Goal: Transaction & Acquisition: Purchase product/service

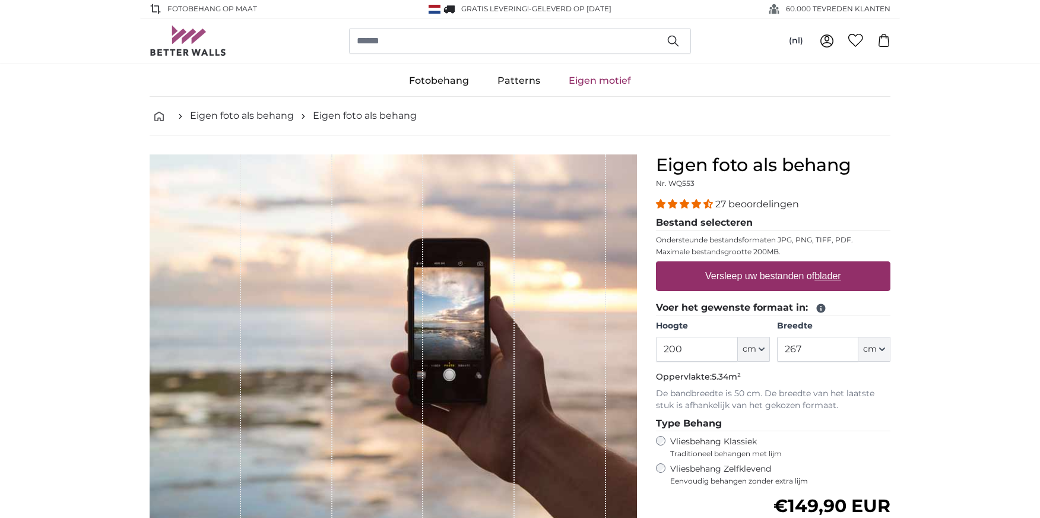
click at [840, 274] on u "blader" at bounding box center [828, 276] width 26 height 10
click at [840, 265] on input "Versleep uw bestanden of blader" at bounding box center [773, 263] width 235 height 4
type input "**********"
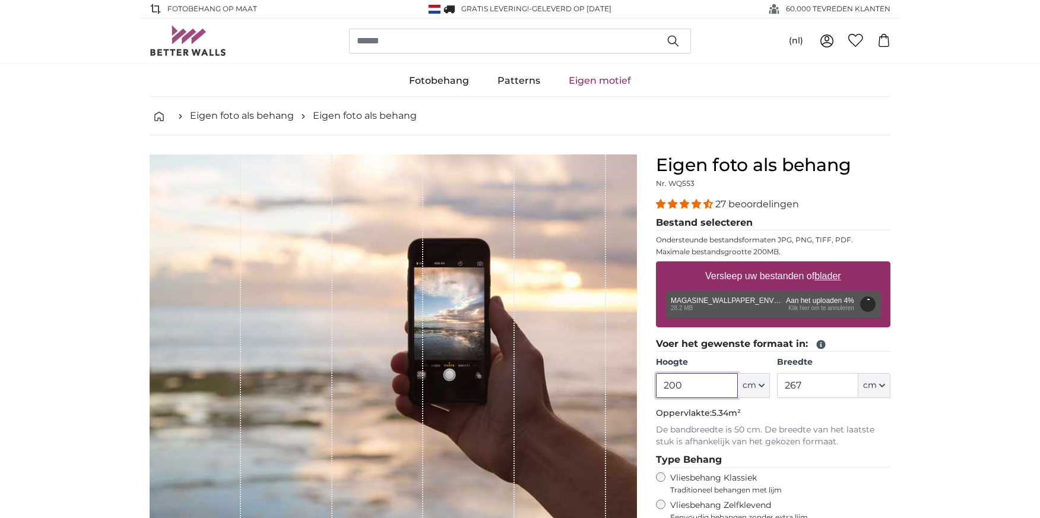
click at [664, 385] on input "200" at bounding box center [696, 385] width 81 height 25
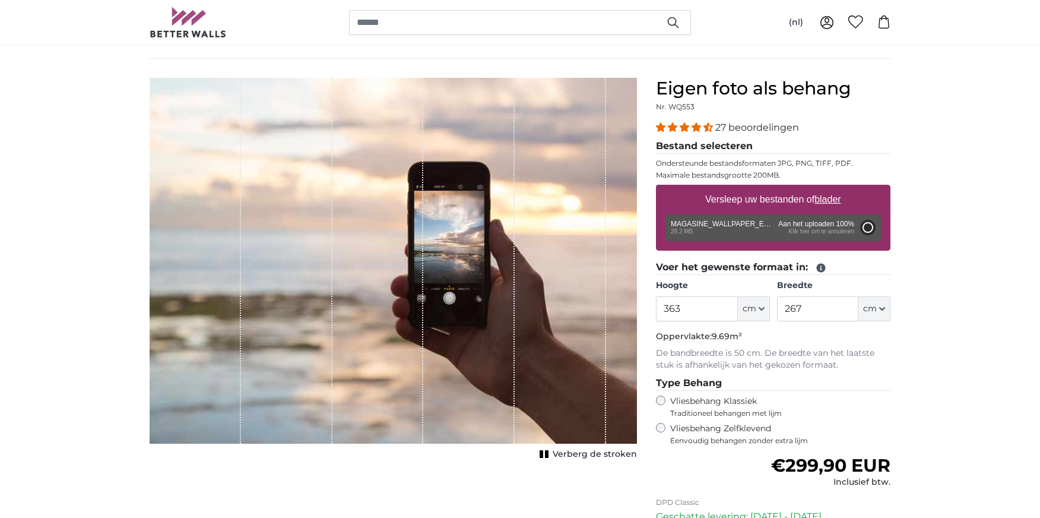
type input "200"
type input "258"
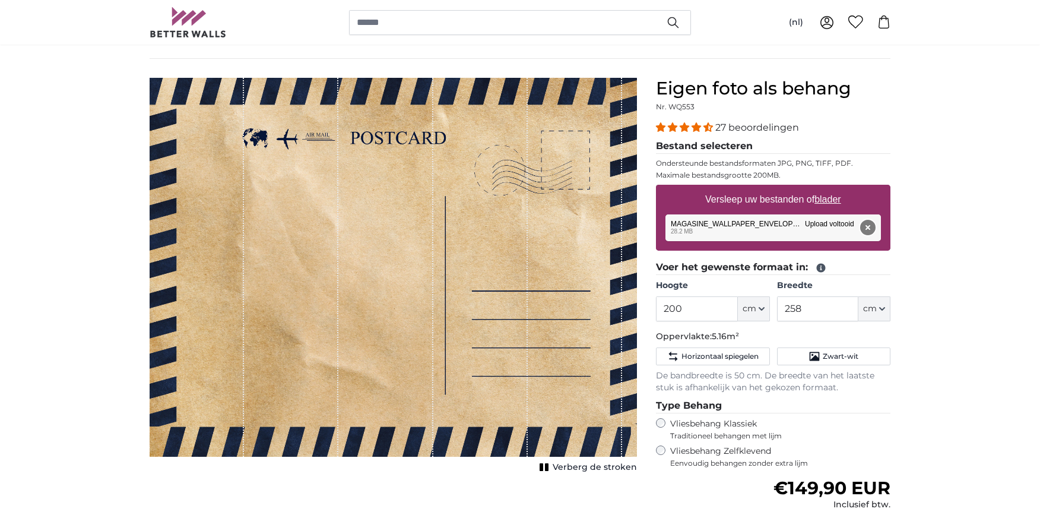
click at [869, 230] on button "Verwijderen" at bounding box center [867, 227] width 15 height 15
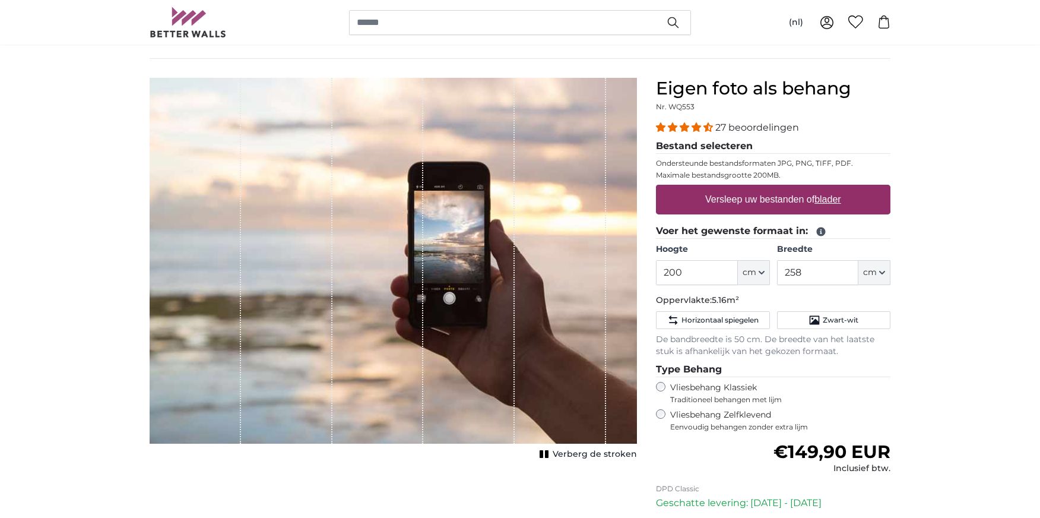
click at [825, 202] on u "blader" at bounding box center [828, 199] width 26 height 10
click at [825, 188] on input "Versleep uw bestanden of blader" at bounding box center [773, 187] width 235 height 4
type input "**********"
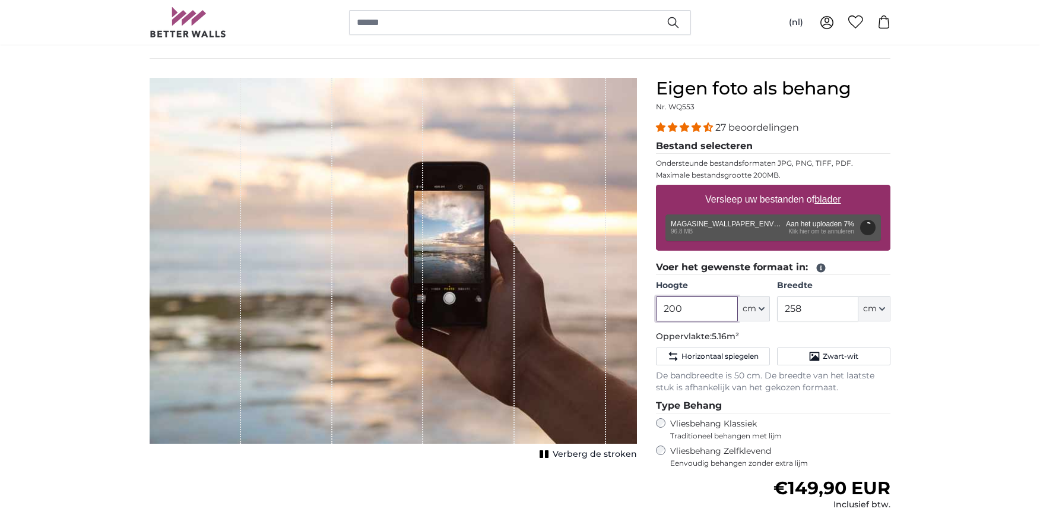
click at [686, 308] on input "200" at bounding box center [696, 308] width 81 height 25
drag, startPoint x: 685, startPoint y: 309, endPoint x: 638, endPoint y: 309, distance: 46.9
click at [656, 309] on input "200" at bounding box center [696, 308] width 81 height 25
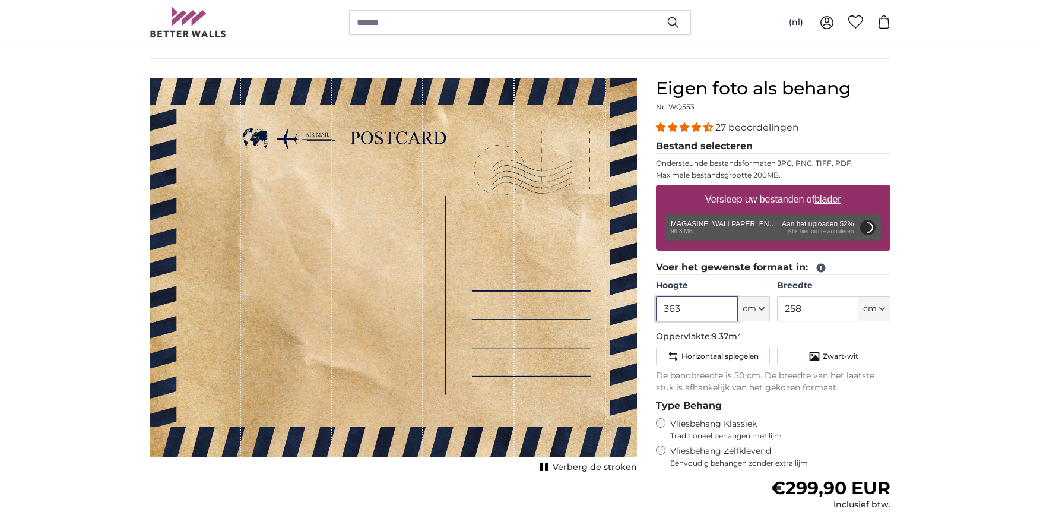
type input "363"
drag, startPoint x: 804, startPoint y: 309, endPoint x: 758, endPoint y: 309, distance: 46.9
click at [777, 309] on input "258" at bounding box center [817, 308] width 81 height 25
type input "282"
click at [866, 401] on legend "Type Behang" at bounding box center [773, 405] width 235 height 15
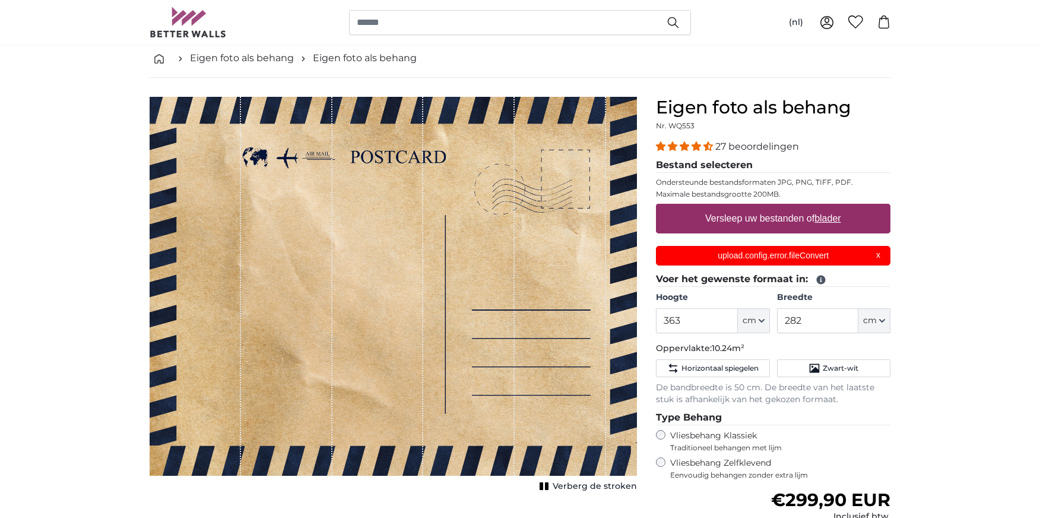
click at [880, 256] on div "upload.config.error.fileConvert X" at bounding box center [773, 256] width 235 height 20
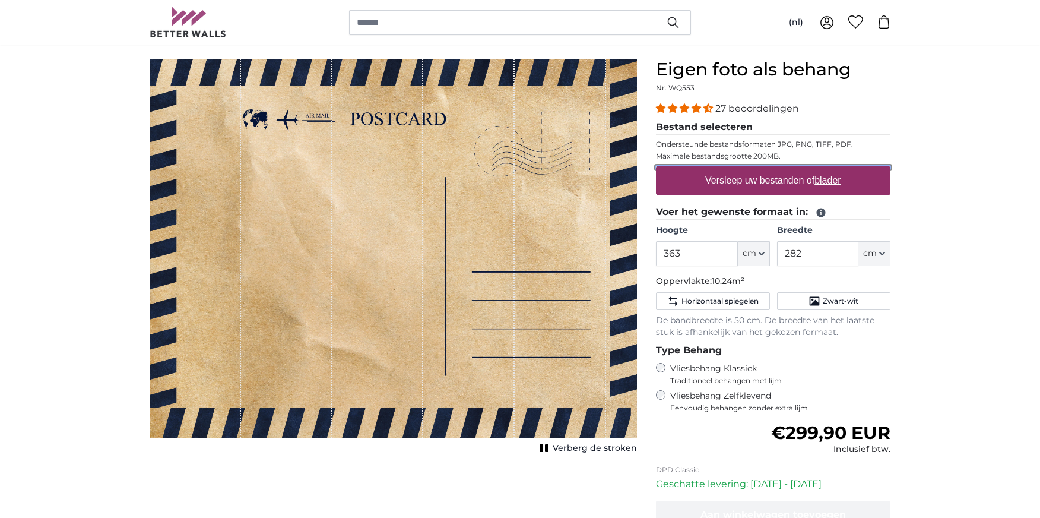
scroll to position [83, 0]
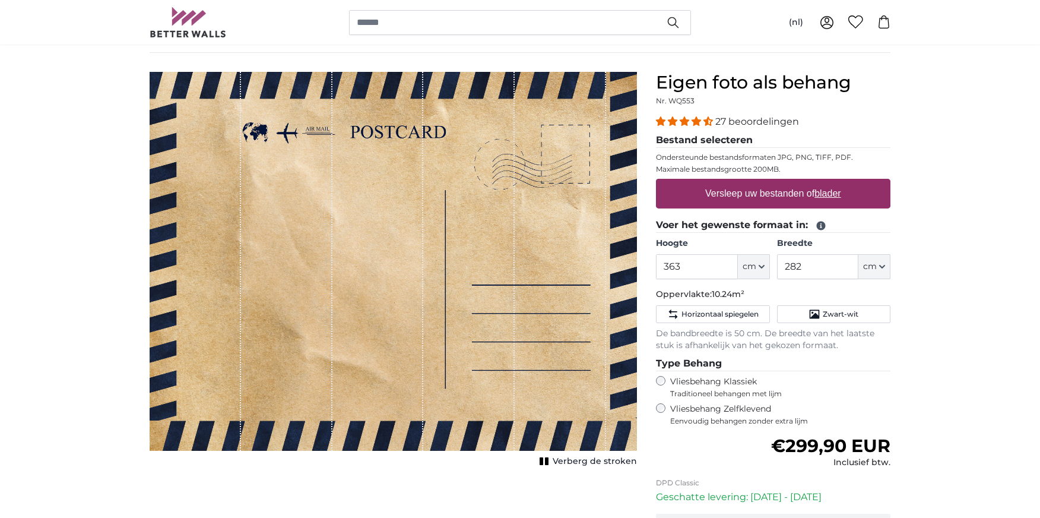
click at [397, 215] on div "1 of 1" at bounding box center [377, 261] width 91 height 379
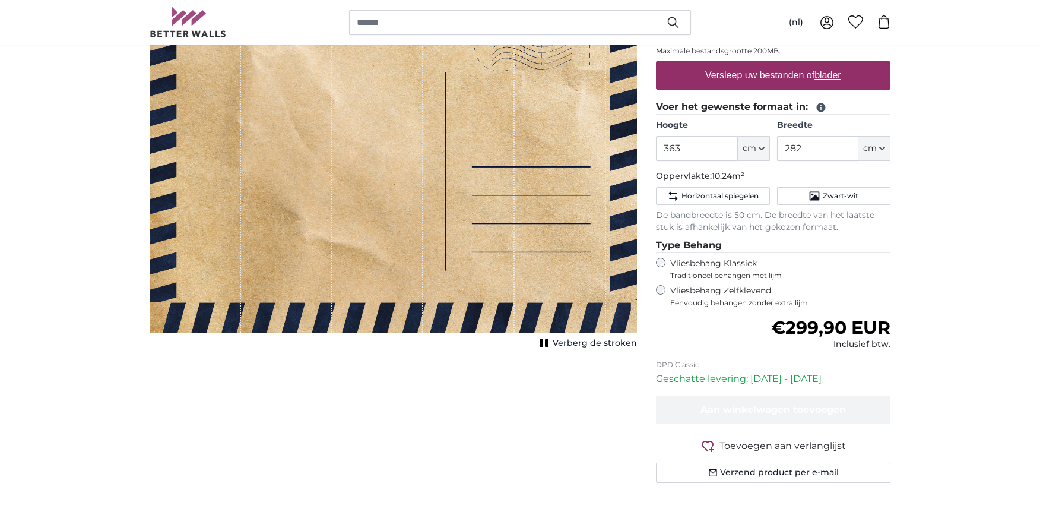
scroll to position [141, 0]
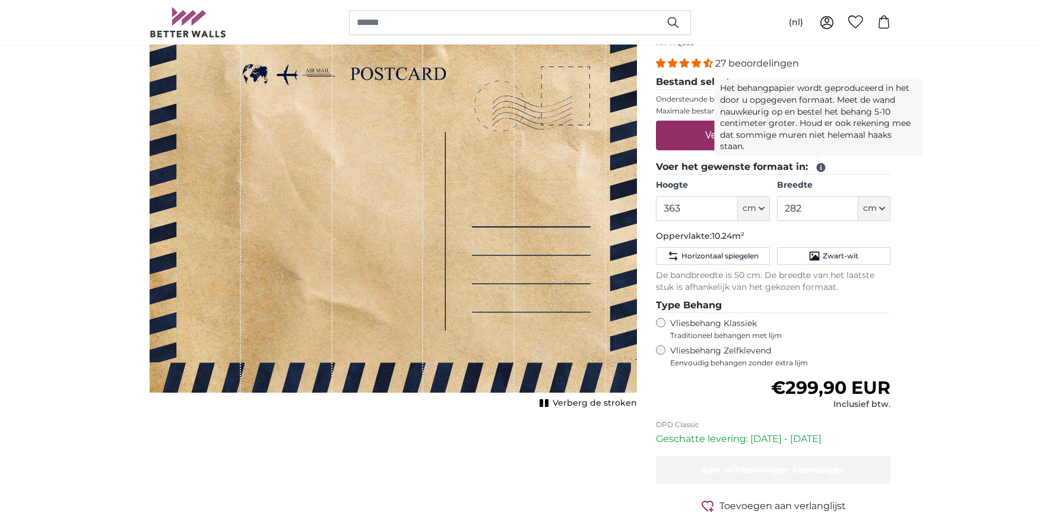
click at [822, 170] on icon at bounding box center [821, 167] width 9 height 9
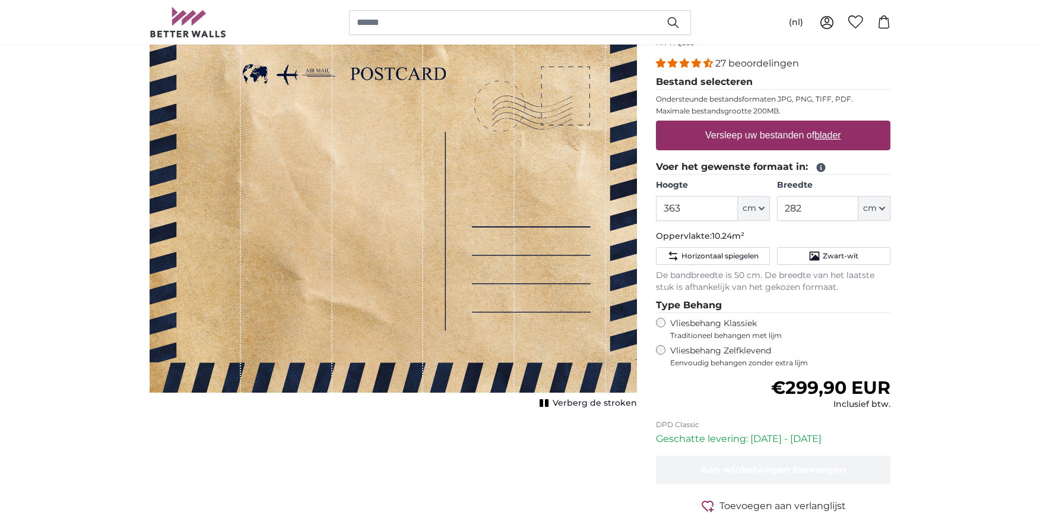
drag, startPoint x: 571, startPoint y: 147, endPoint x: 532, endPoint y: 148, distance: 38.6
click at [532, 148] on div "1 of 1" at bounding box center [560, 203] width 91 height 379
click at [829, 137] on u "blader" at bounding box center [828, 135] width 26 height 10
click at [829, 124] on input "Versleep uw bestanden of blader" at bounding box center [773, 123] width 235 height 4
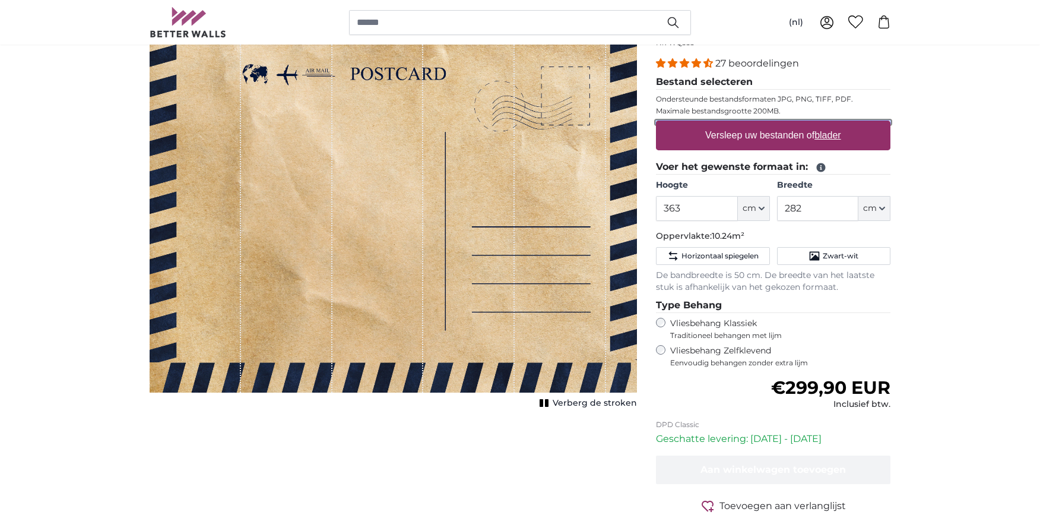
type input "**********"
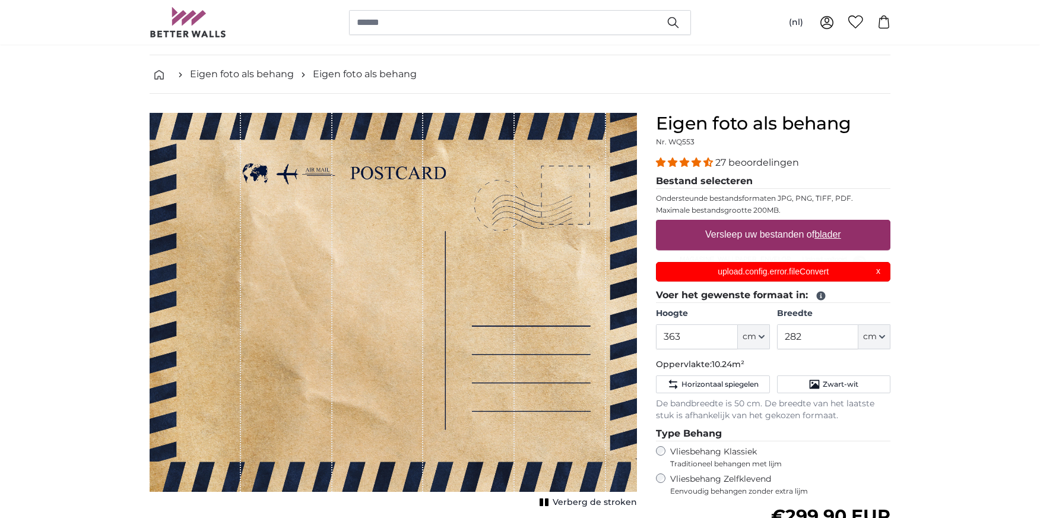
scroll to position [0, 0]
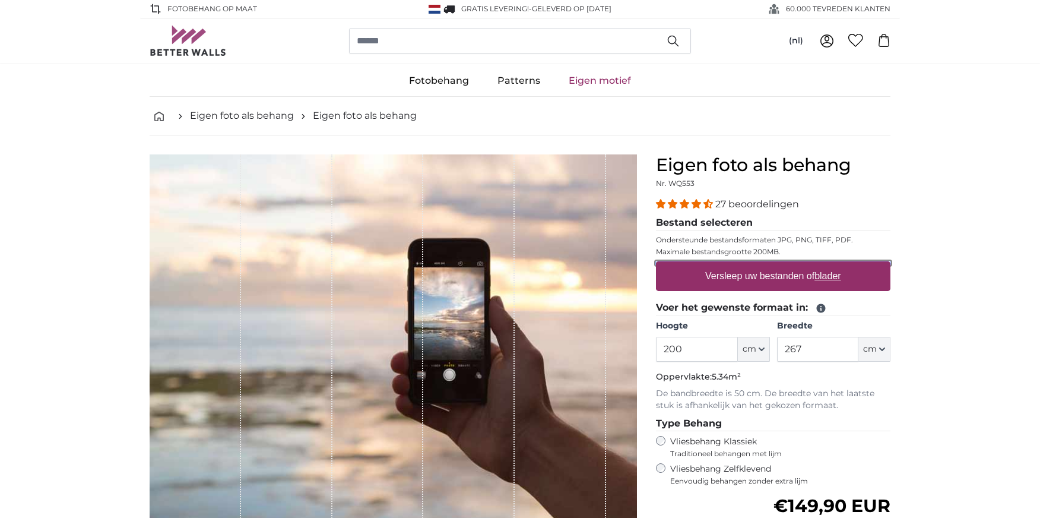
type input "**********"
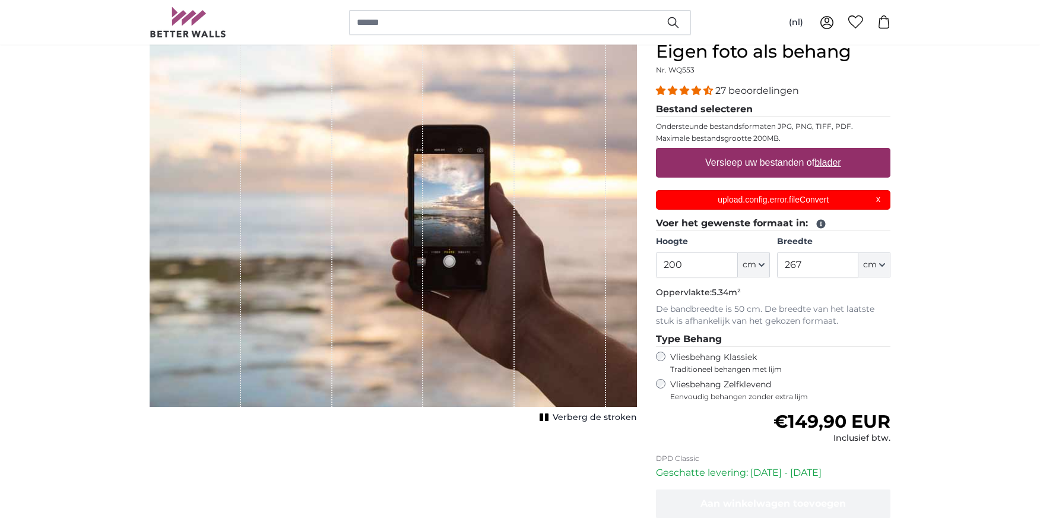
scroll to position [81, 0]
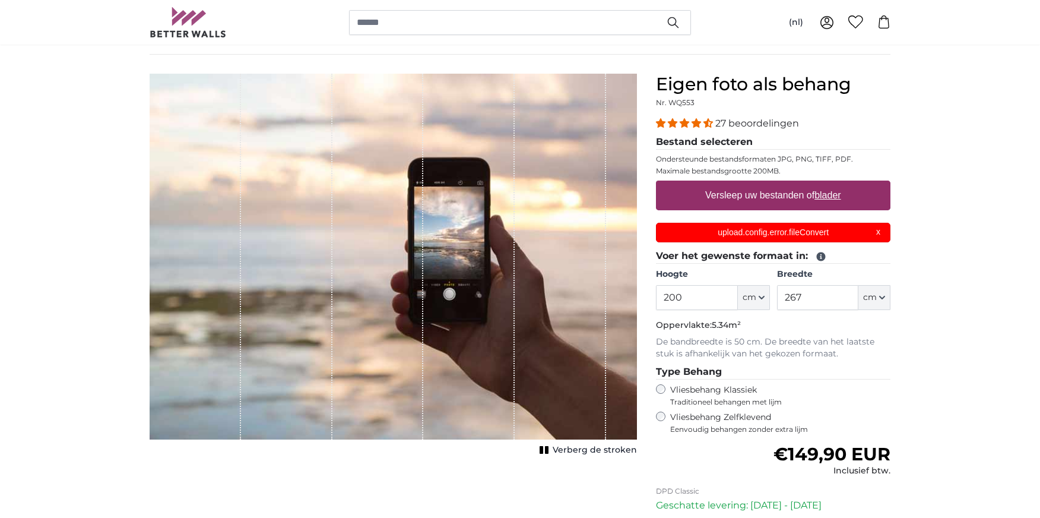
click at [802, 228] on p "upload.config.error.fileConvert" at bounding box center [774, 232] width 220 height 12
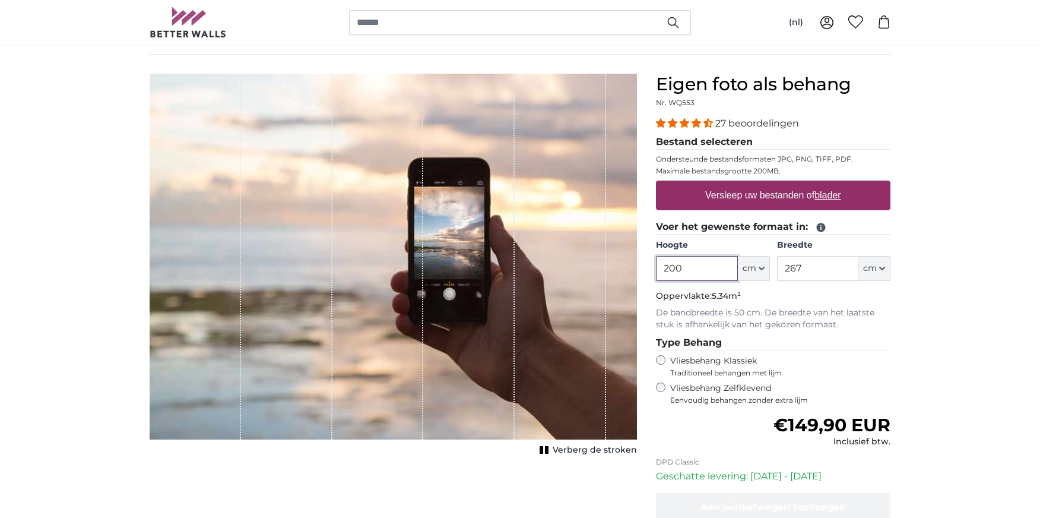
click at [712, 268] on input "200" at bounding box center [696, 268] width 81 height 25
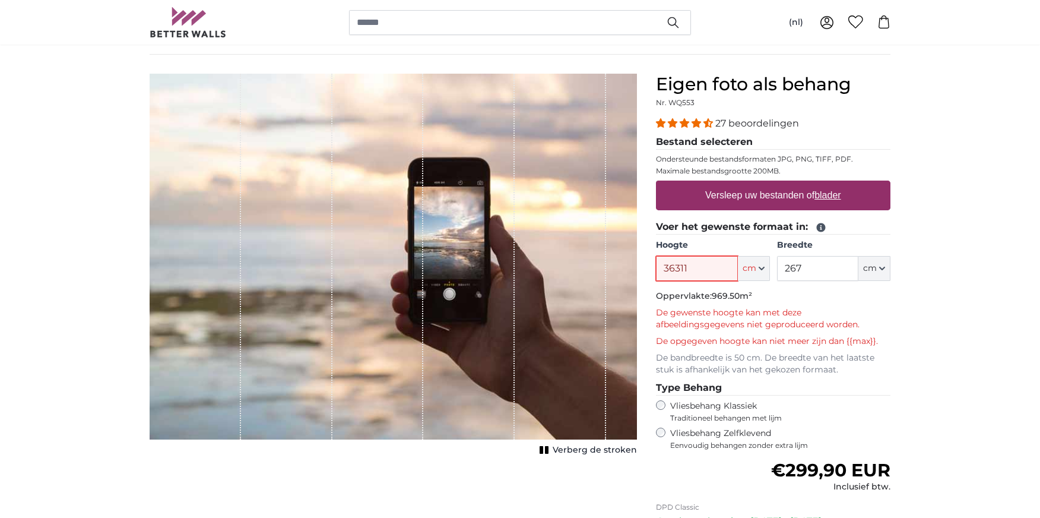
click at [696, 271] on input "36311" at bounding box center [696, 268] width 81 height 25
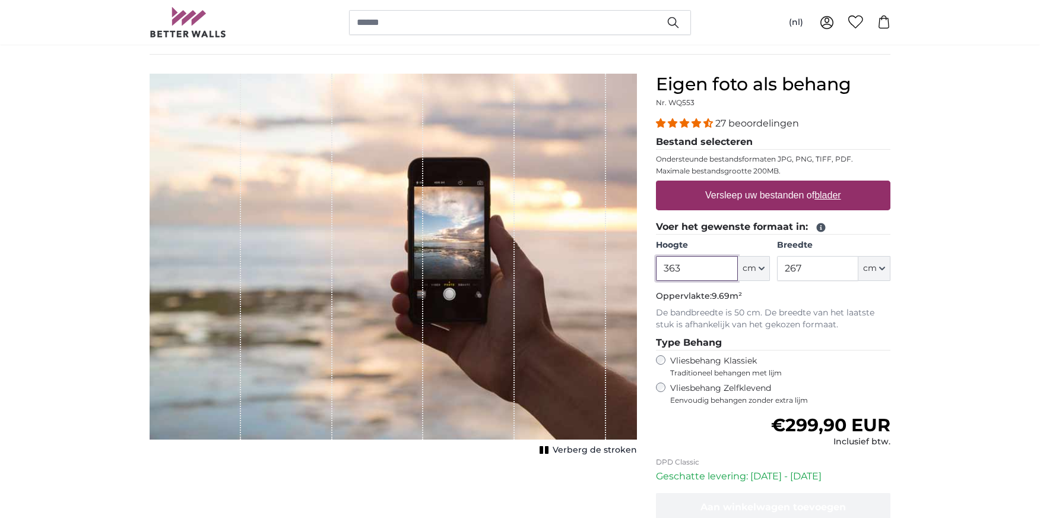
type input "363"
drag, startPoint x: 806, startPoint y: 268, endPoint x: 766, endPoint y: 268, distance: 40.4
click at [777, 268] on input "267" at bounding box center [817, 268] width 81 height 25
type input "282"
click at [828, 195] on u "blader" at bounding box center [828, 195] width 26 height 10
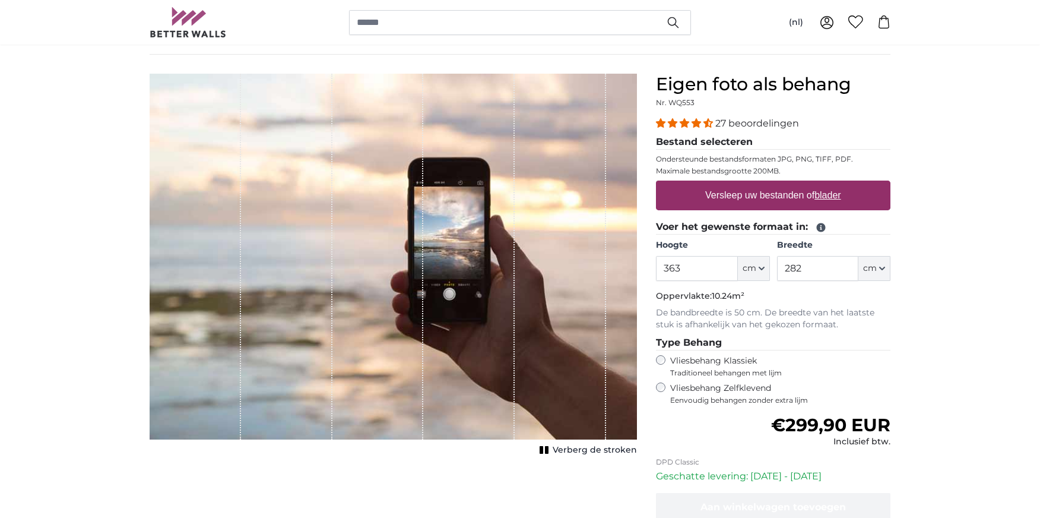
click at [828, 184] on input "Versleep uw bestanden of blader" at bounding box center [773, 182] width 235 height 4
type input "**********"
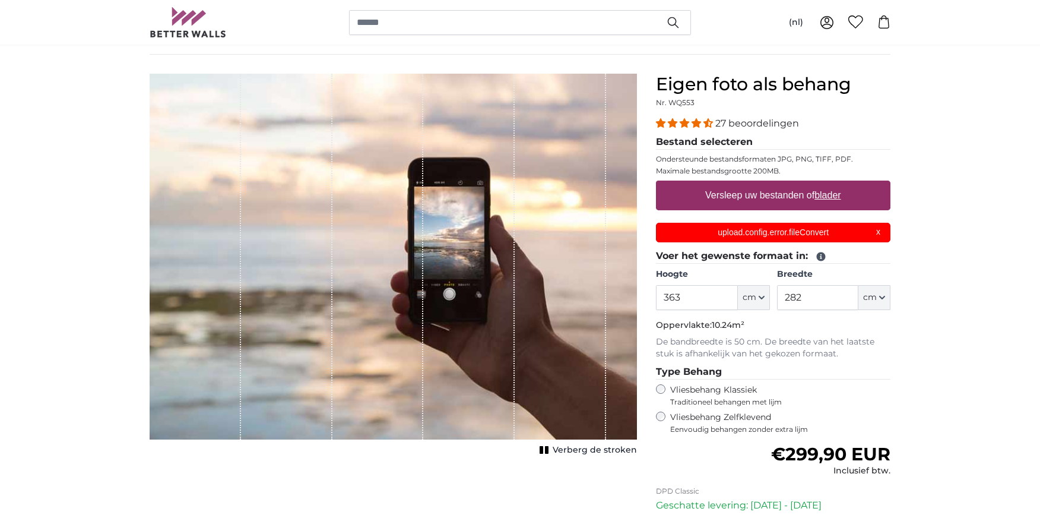
click at [834, 197] on u "blader" at bounding box center [828, 195] width 26 height 10
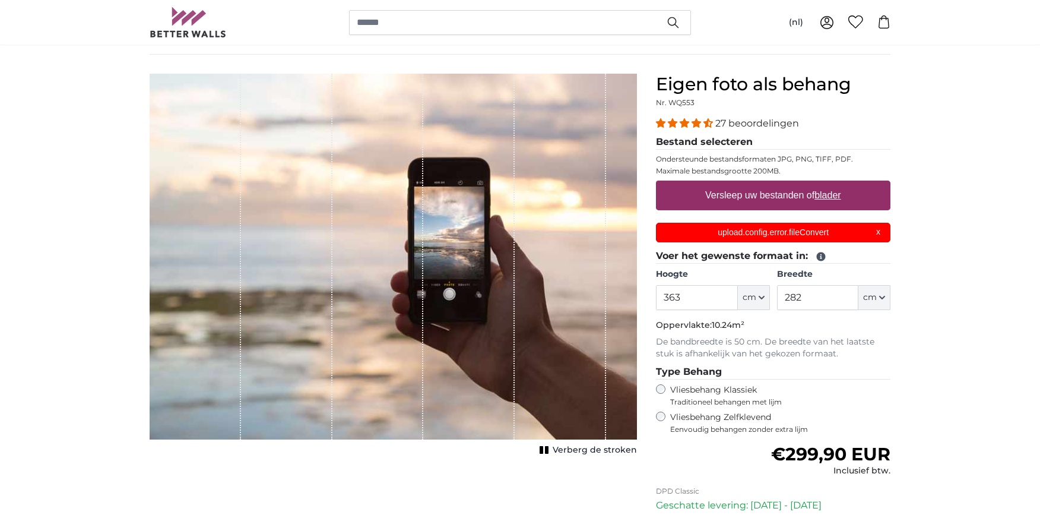
click at [834, 184] on input "Versleep uw bestanden of blader" at bounding box center [773, 182] width 235 height 4
type input "**********"
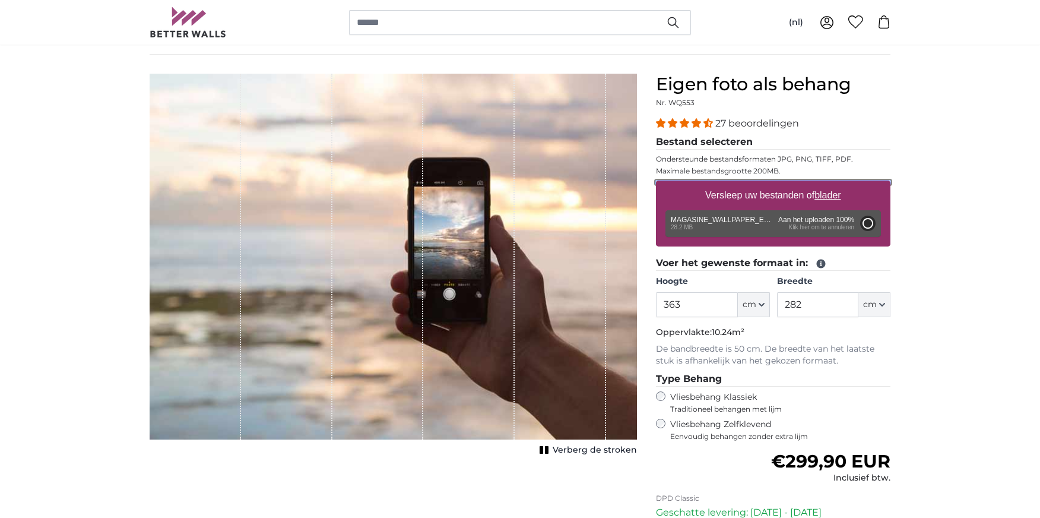
type input "200"
type input "258"
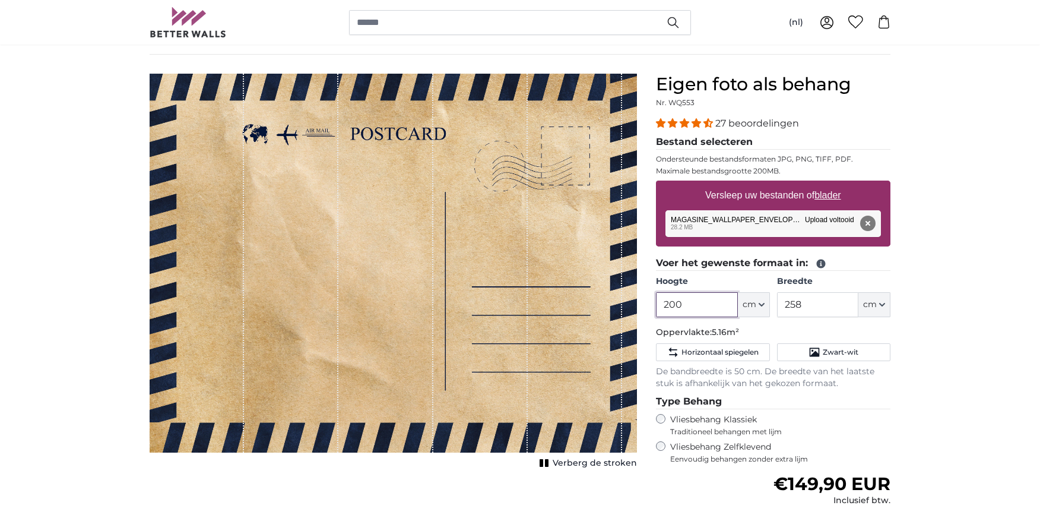
click at [686, 302] on input "200" at bounding box center [696, 304] width 81 height 25
click at [686, 303] on input "200" at bounding box center [696, 304] width 81 height 25
type input "282"
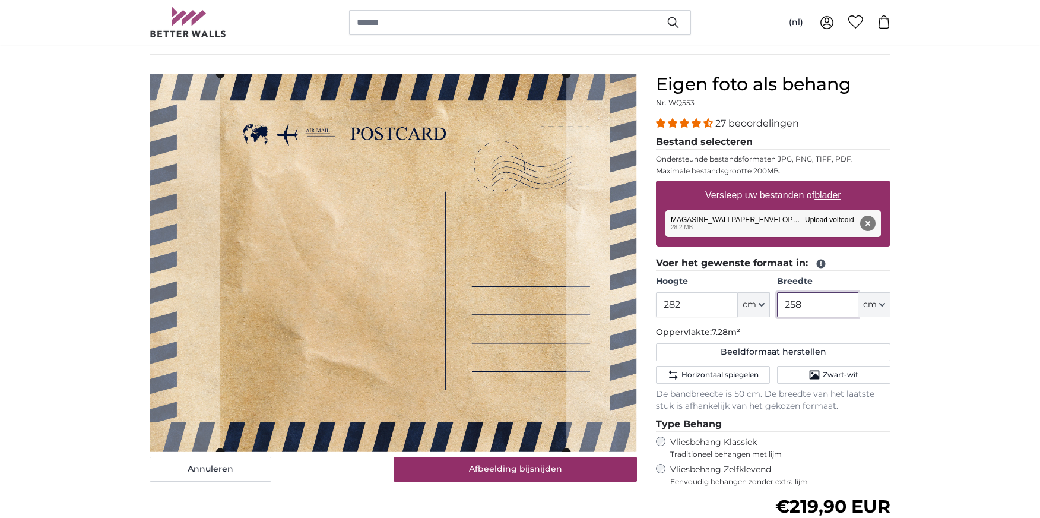
drag, startPoint x: 795, startPoint y: 307, endPoint x: 809, endPoint y: 305, distance: 13.8
click at [783, 307] on input "258" at bounding box center [817, 304] width 81 height 25
click at [797, 305] on input "258" at bounding box center [817, 304] width 81 height 25
click at [810, 304] on input "258" at bounding box center [817, 304] width 81 height 25
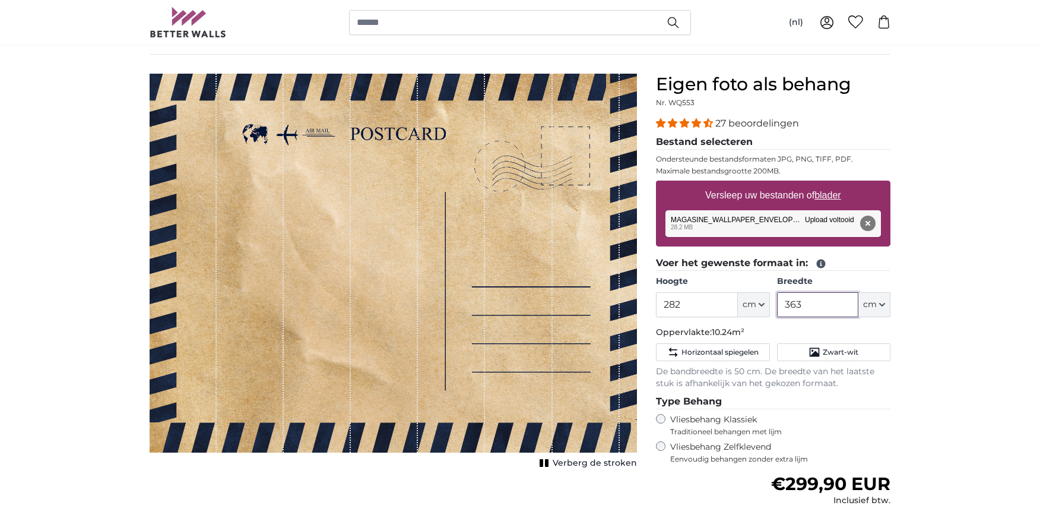
type input "363"
click at [832, 199] on u "blader" at bounding box center [828, 195] width 26 height 10
click at [832, 184] on input "Versleep uw bestanden of blader" at bounding box center [773, 182] width 235 height 4
type input "**********"
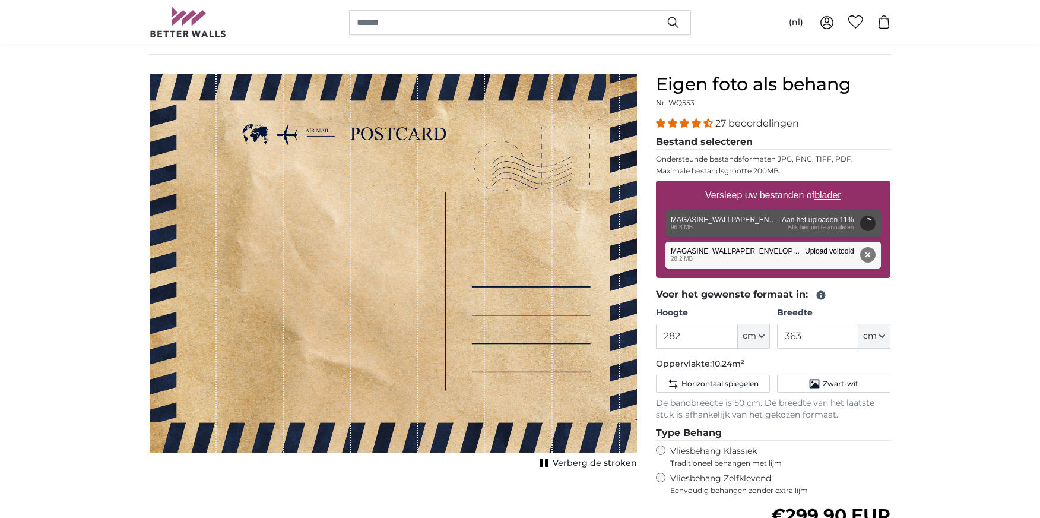
click at [868, 255] on button "Verwijderen" at bounding box center [867, 254] width 15 height 15
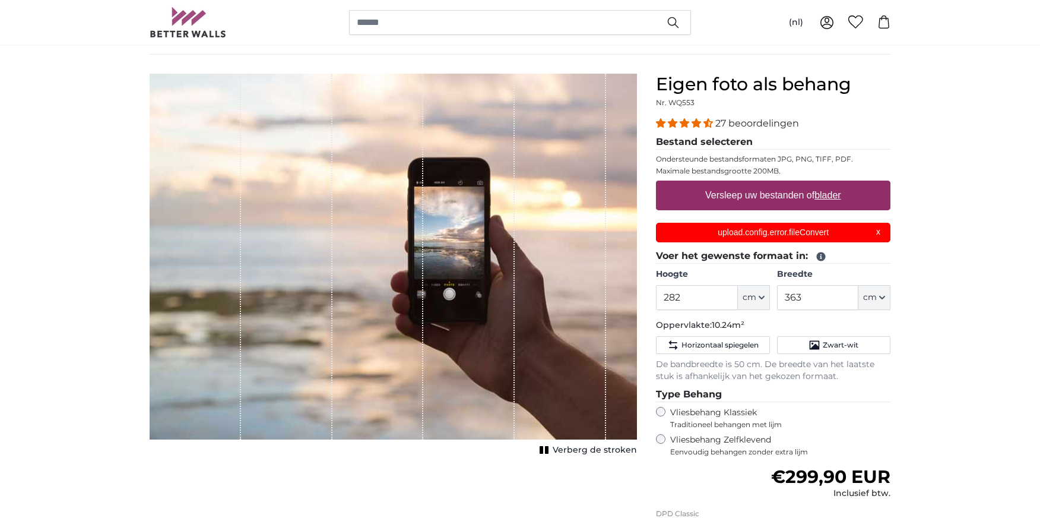
click at [832, 199] on u "blader" at bounding box center [828, 195] width 26 height 10
click at [832, 184] on input "Versleep uw bestanden of blader" at bounding box center [773, 182] width 235 height 4
type input "**********"
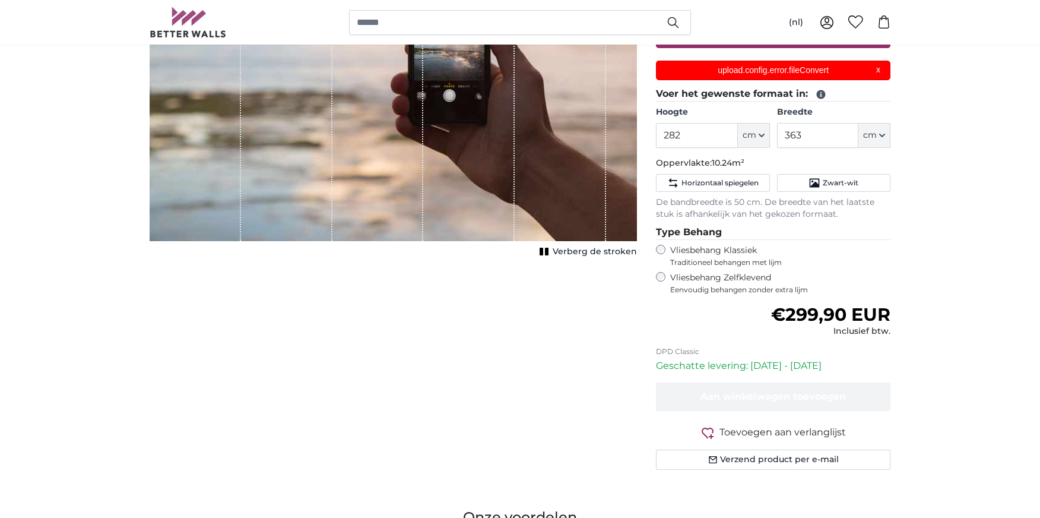
scroll to position [278, 0]
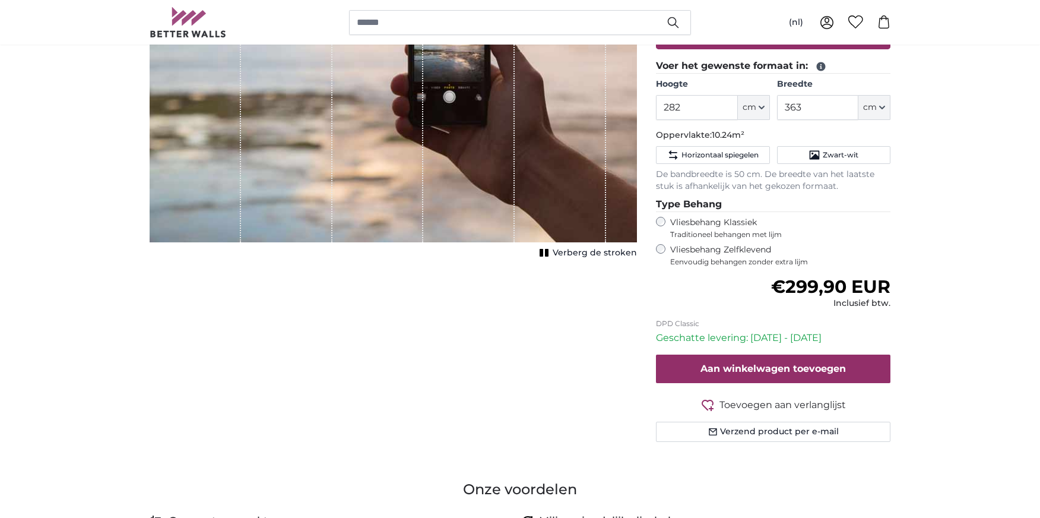
type input "200"
type input "258"
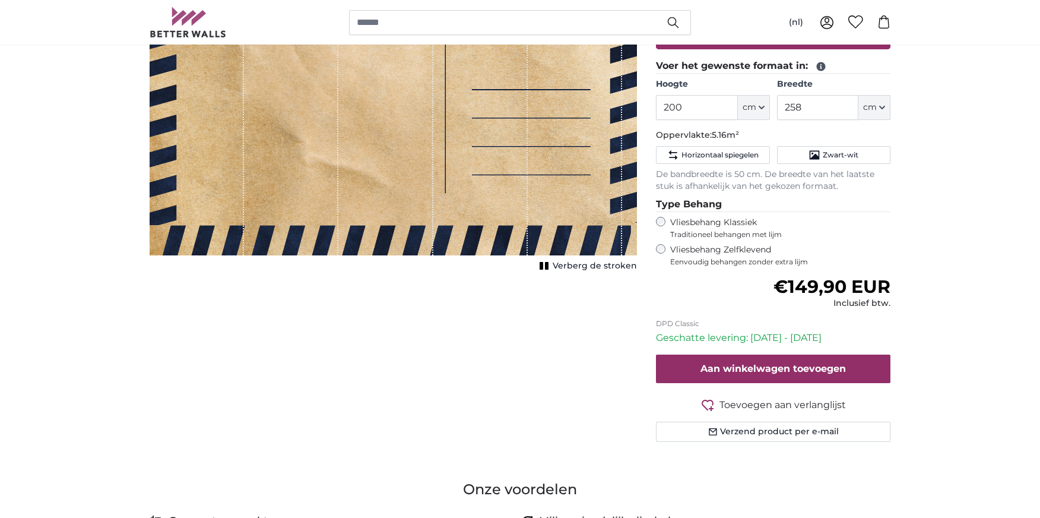
click at [411, 434] on div "Annuleren Afbeelding bijsnijden Verberg de stroken" at bounding box center [393, 174] width 506 height 594
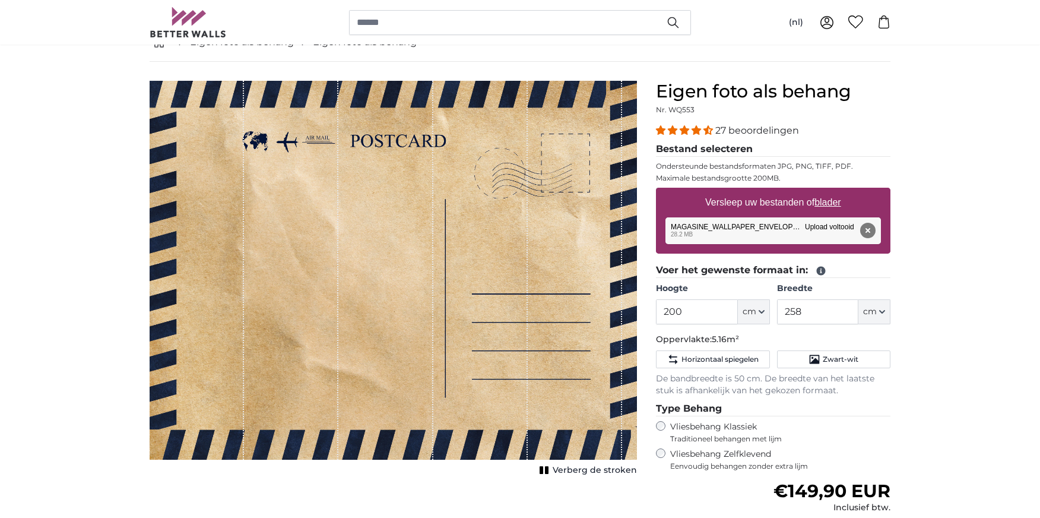
scroll to position [80, 0]
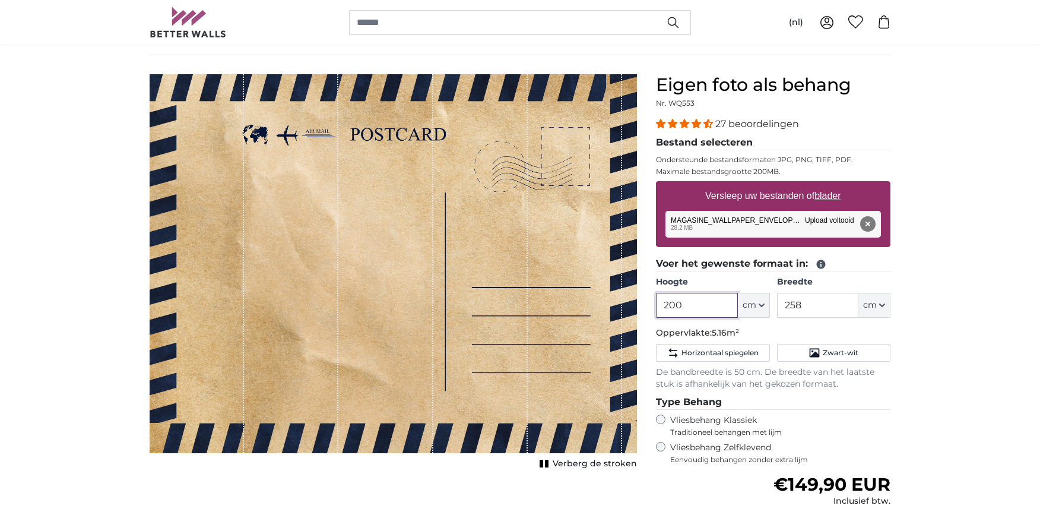
click at [691, 306] on input "200" at bounding box center [696, 305] width 81 height 25
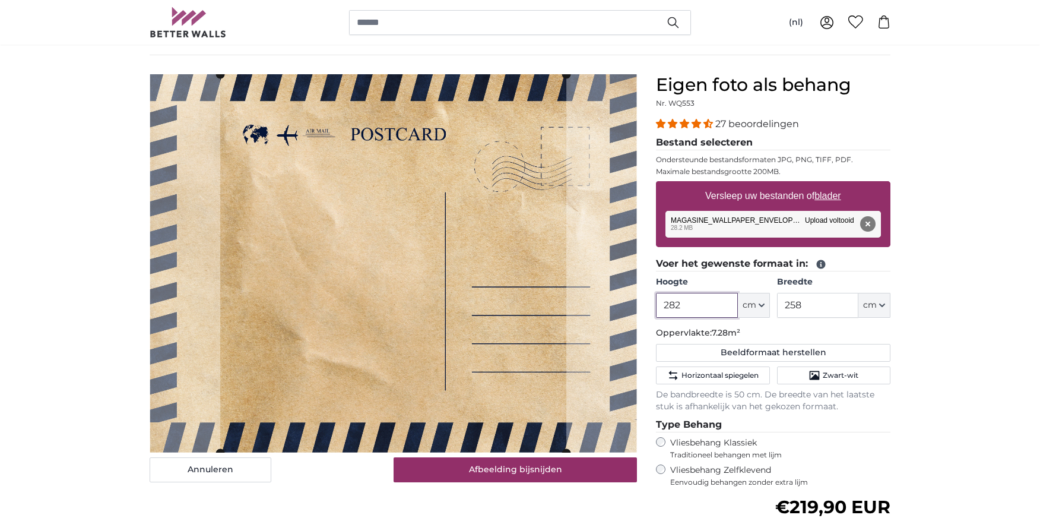
type input "282"
drag, startPoint x: 812, startPoint y: 308, endPoint x: 715, endPoint y: 308, distance: 97.4
click at [777, 308] on input "258" at bounding box center [817, 305] width 81 height 25
type input "3"
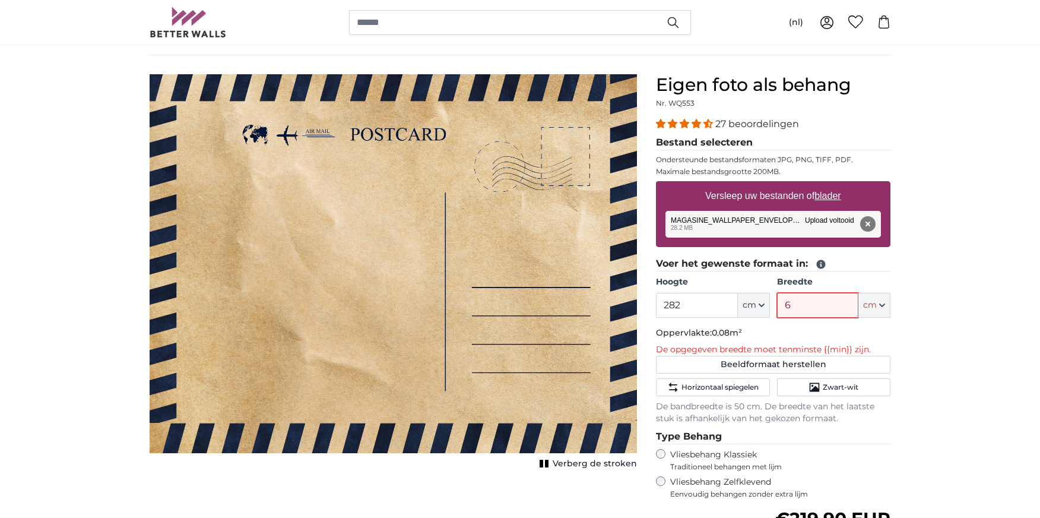
type input "63"
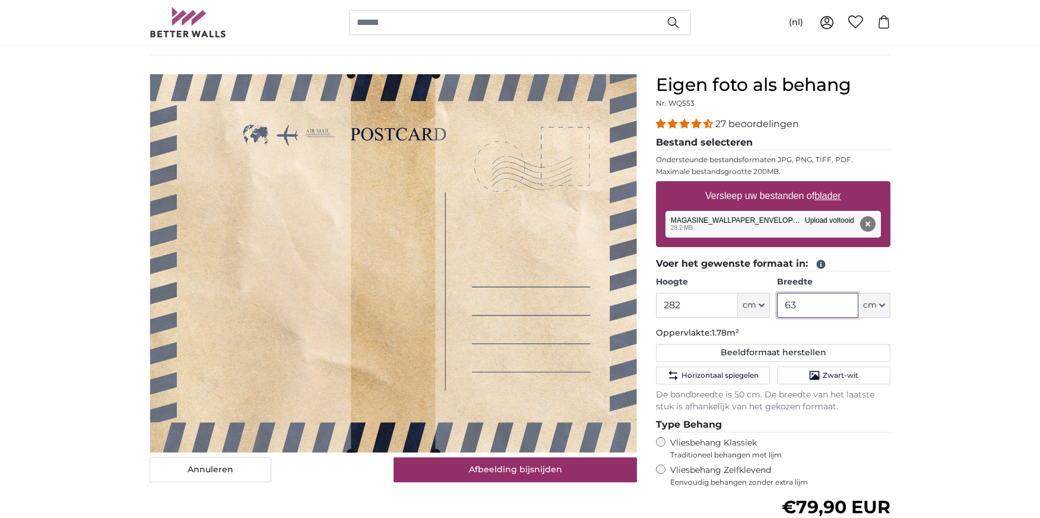
type input "6"
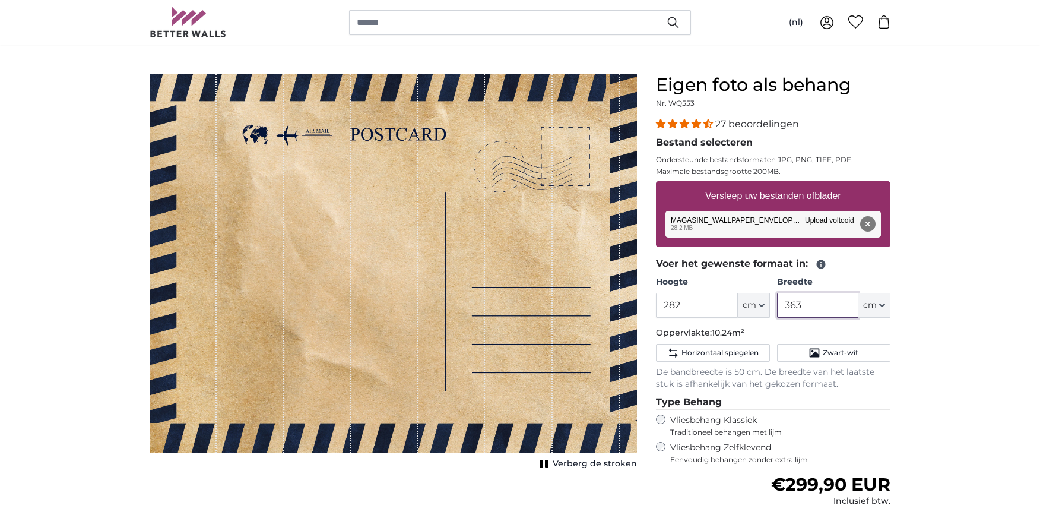
type input "363"
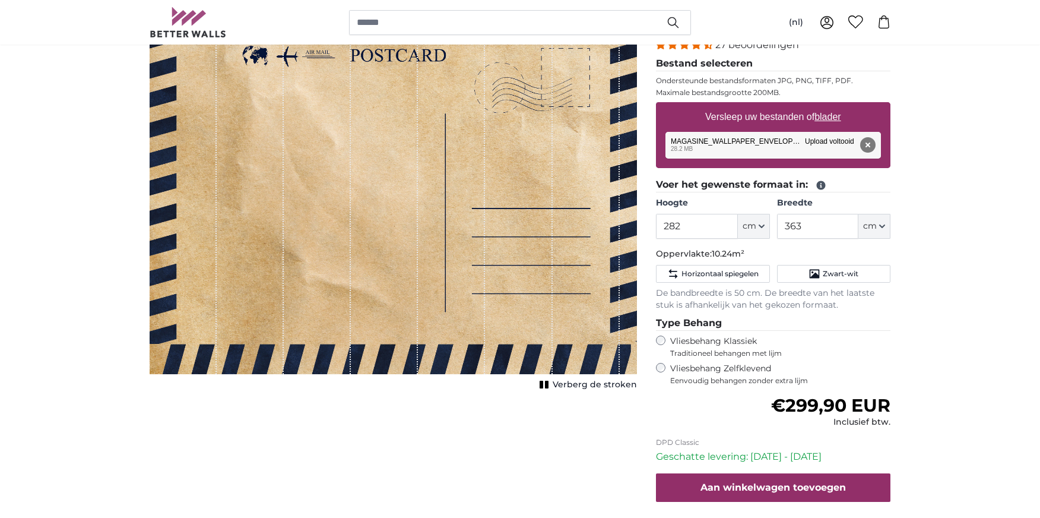
scroll to position [186, 0]
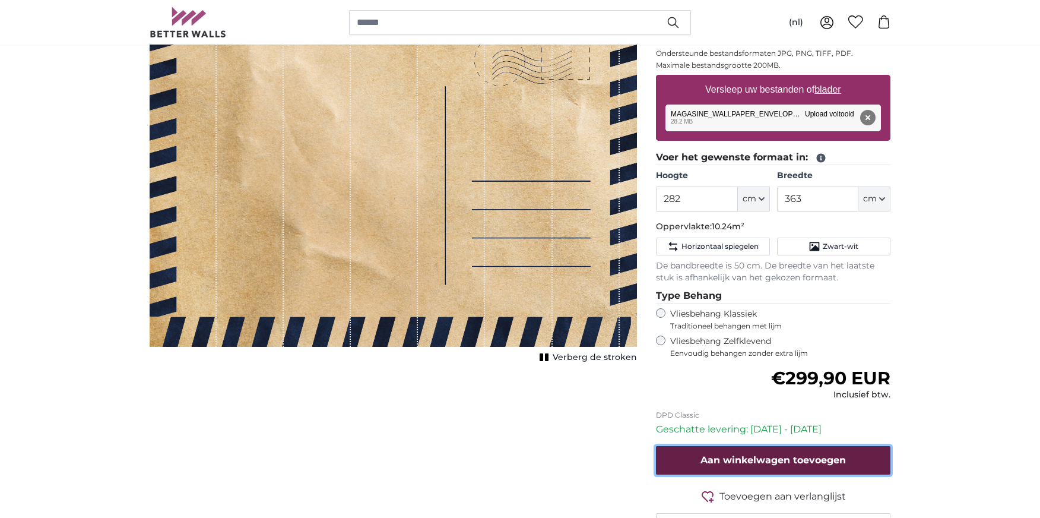
click at [859, 460] on button "Aan winkelwagen toevoegen" at bounding box center [773, 460] width 235 height 28
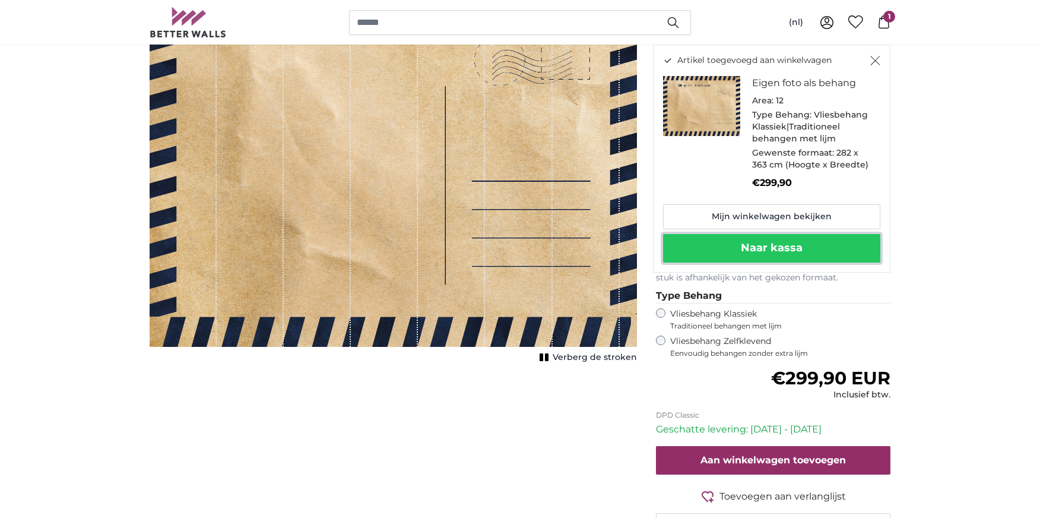
click at [813, 249] on button "Naar kassa" at bounding box center [771, 248] width 217 height 28
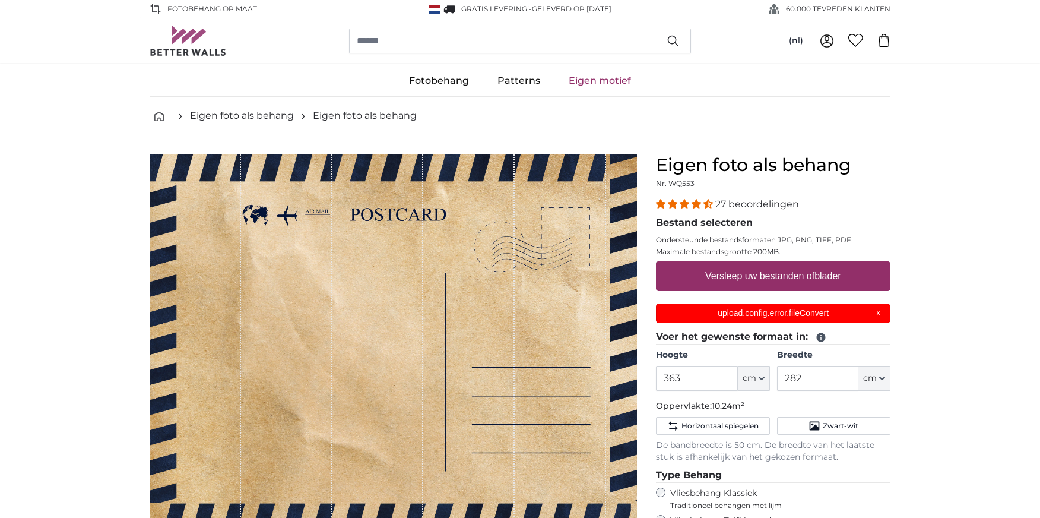
scroll to position [42, 0]
